Goal: Task Accomplishment & Management: Complete application form

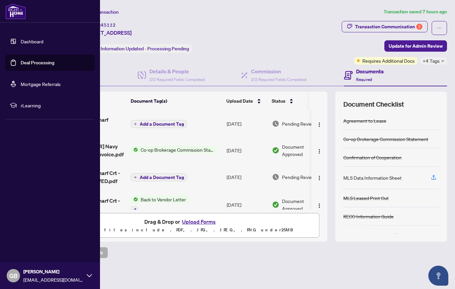
click at [26, 64] on link "Deal Processing" at bounding box center [38, 63] width 34 height 6
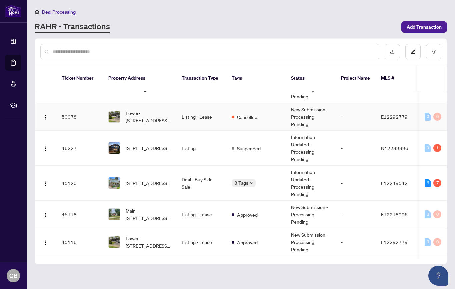
scroll to position [51, 0]
click at [184, 133] on td "Listing" at bounding box center [201, 147] width 50 height 35
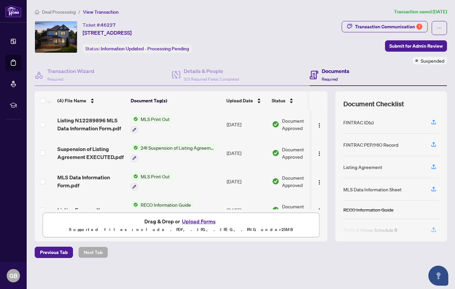
click at [199, 221] on button "Upload Forms" at bounding box center [199, 221] width 38 height 9
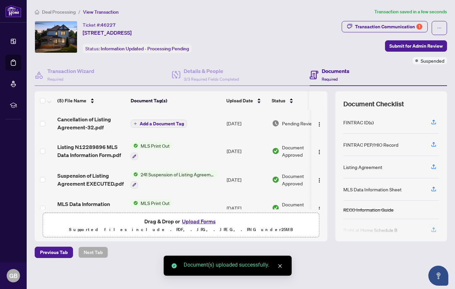
click at [199, 222] on button "Upload Forms" at bounding box center [199, 221] width 38 height 9
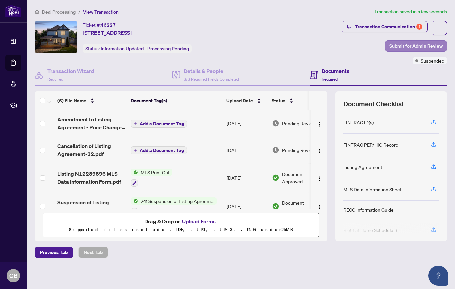
click at [427, 43] on span "Submit for Admin Review" at bounding box center [416, 46] width 53 height 11
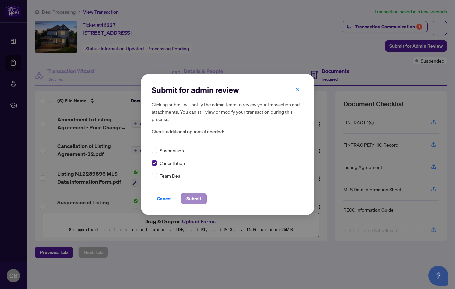
click at [187, 198] on span "Submit" at bounding box center [193, 198] width 15 height 11
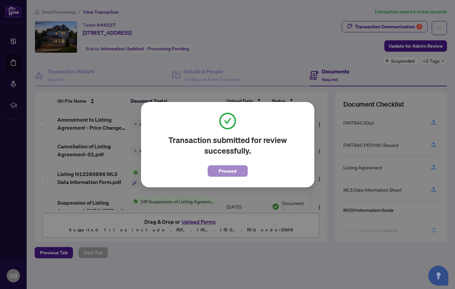
click at [221, 167] on span "Proceed" at bounding box center [228, 171] width 18 height 11
